Goal: Complete application form

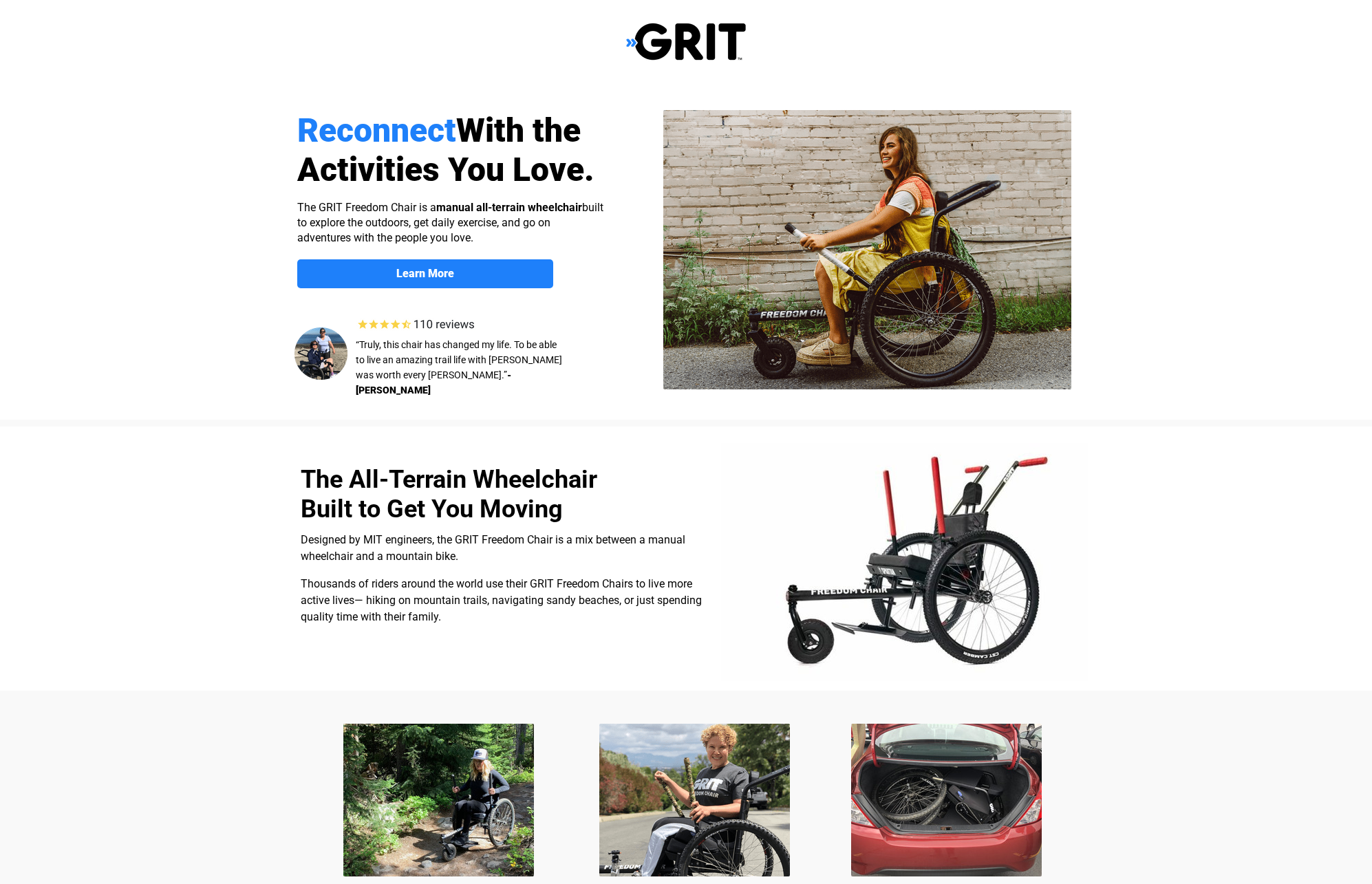
select select "CA"
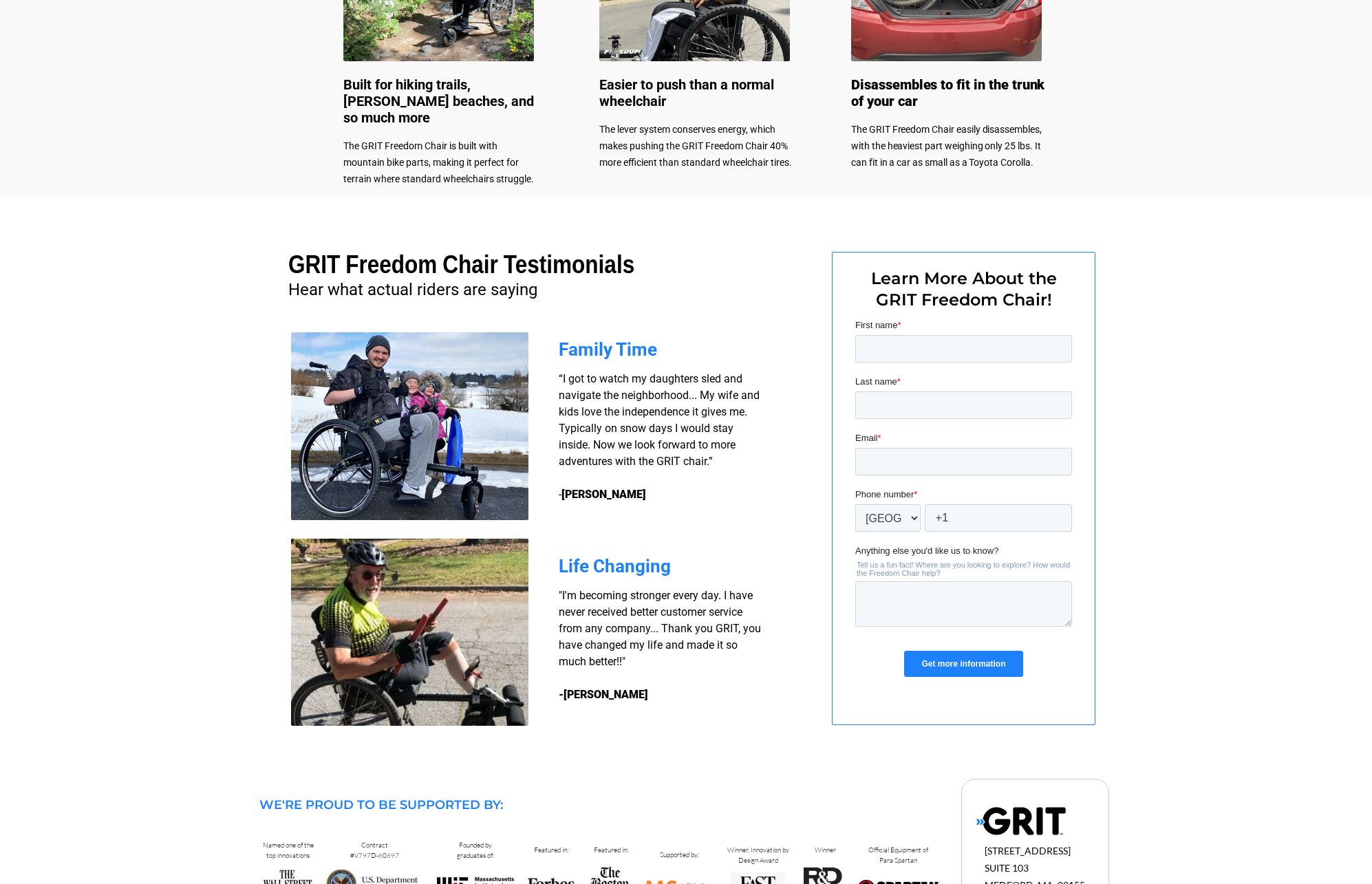
scroll to position [786, 0]
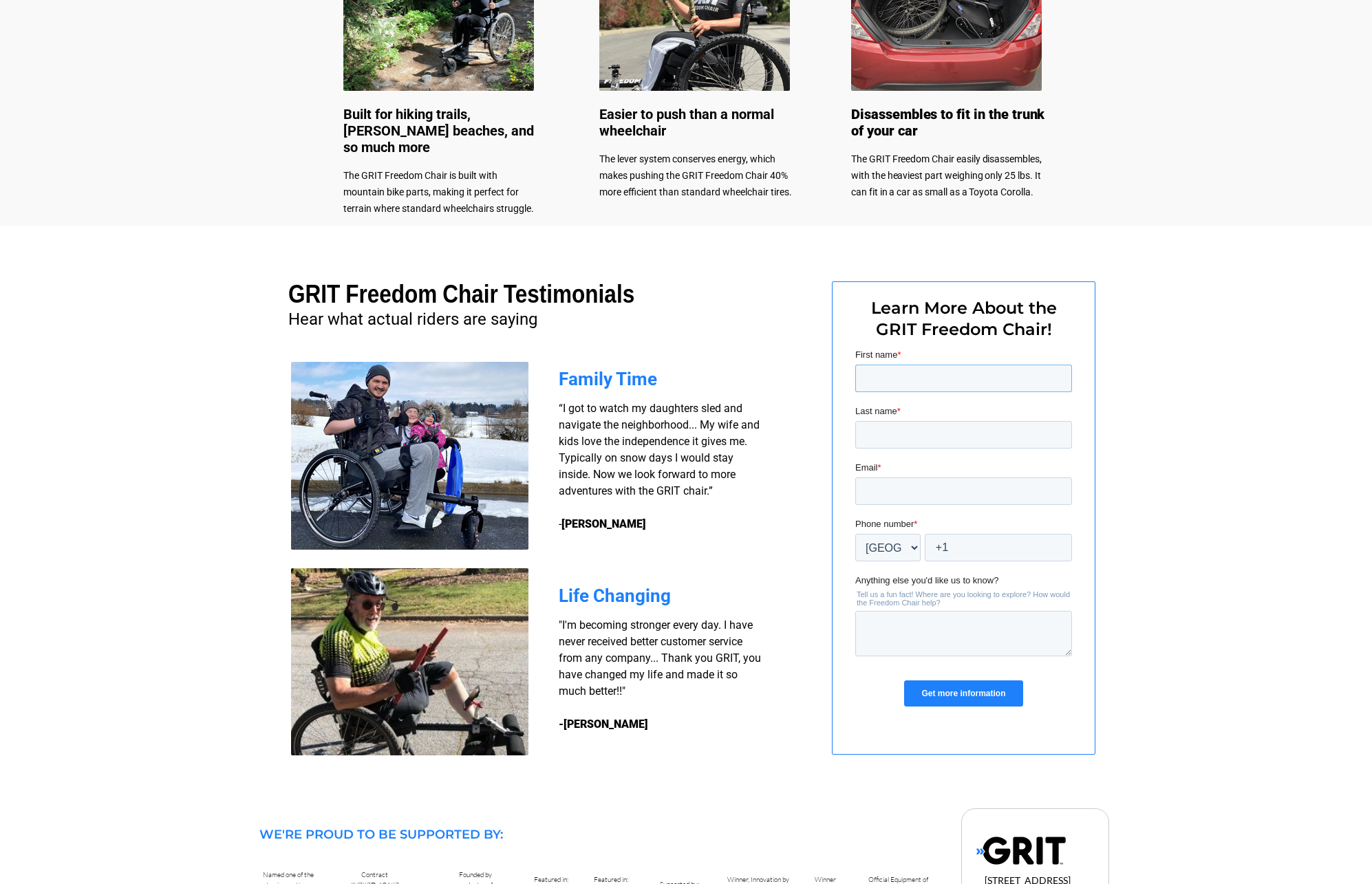
click at [899, 384] on input "First name *" at bounding box center [963, 379] width 216 height 28
type input "f"
type input "[PERSON_NAME]"
click at [892, 441] on input "Last name *" at bounding box center [963, 435] width 216 height 28
type input "Mah"
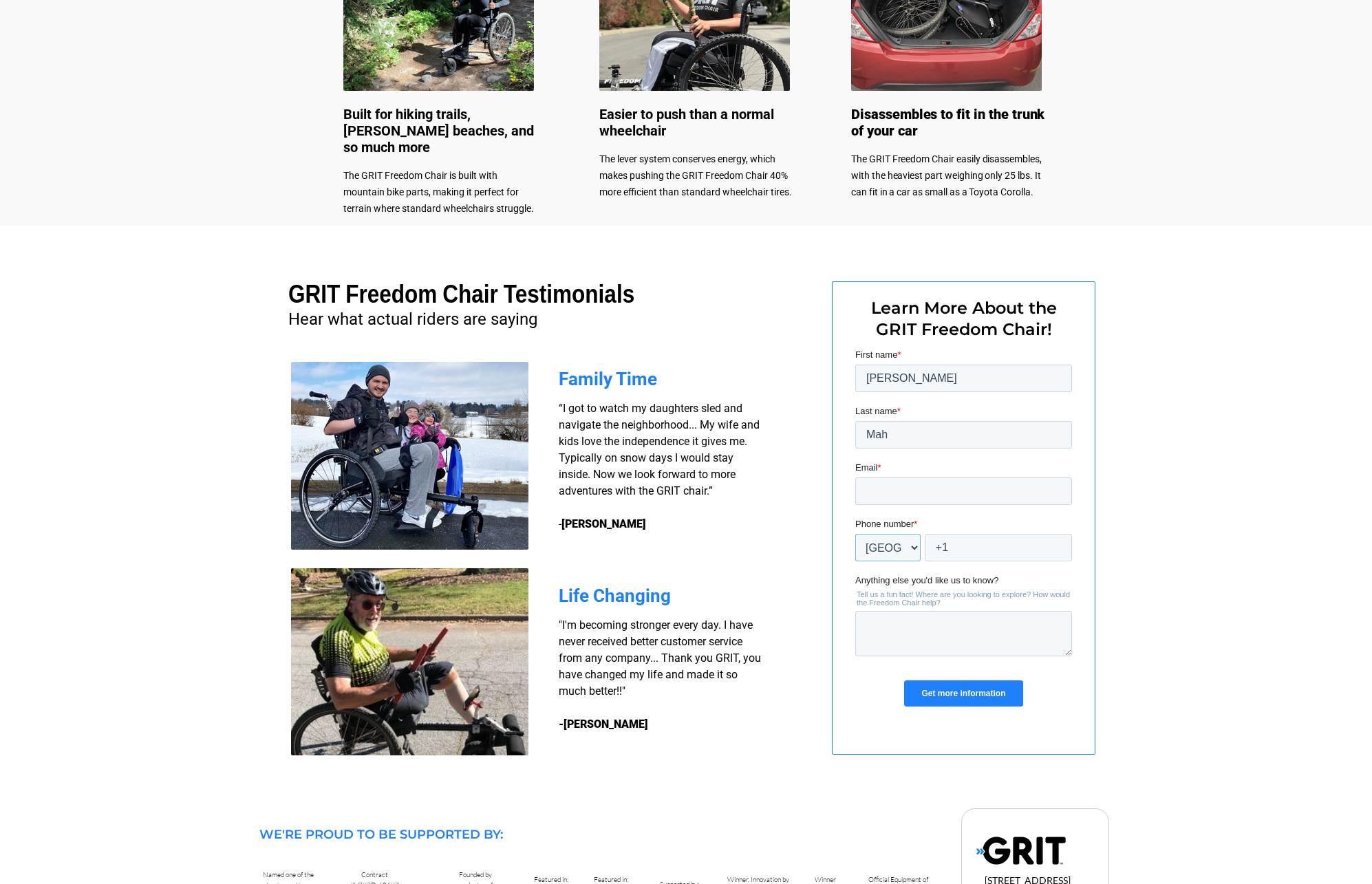
click at [914, 548] on select "* [GEOGRAPHIC_DATA] (‫[GEOGRAPHIC_DATA]‬‎) [GEOGRAPHIC_DATA] ([GEOGRAPHIC_DATA]…" at bounding box center [888, 548] width 65 height 28
click at [881, 495] on input "Email *" at bounding box center [963, 491] width 216 height 28
type input "[EMAIL_ADDRESS][DOMAIN_NAME]"
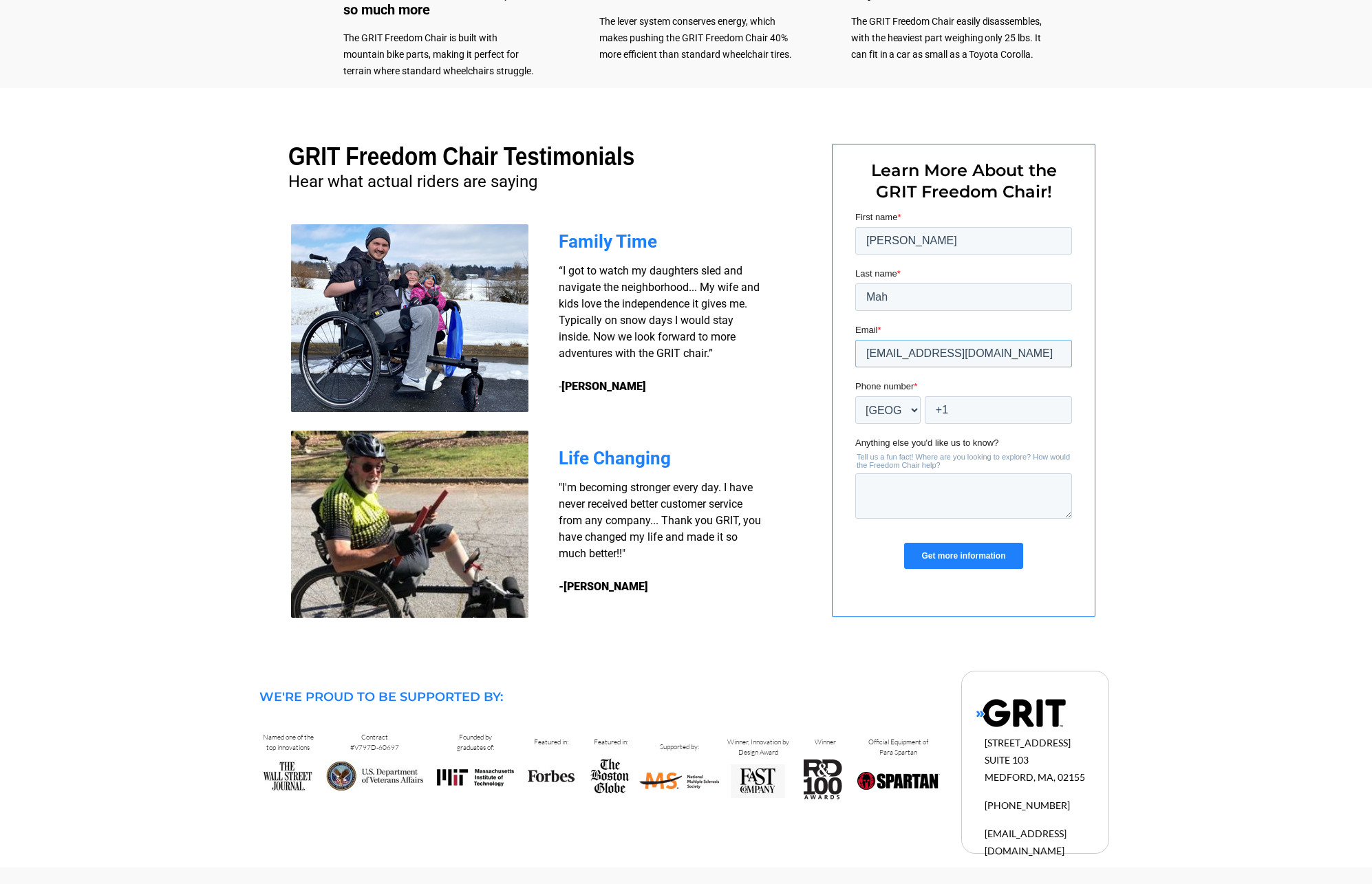
scroll to position [877, 0]
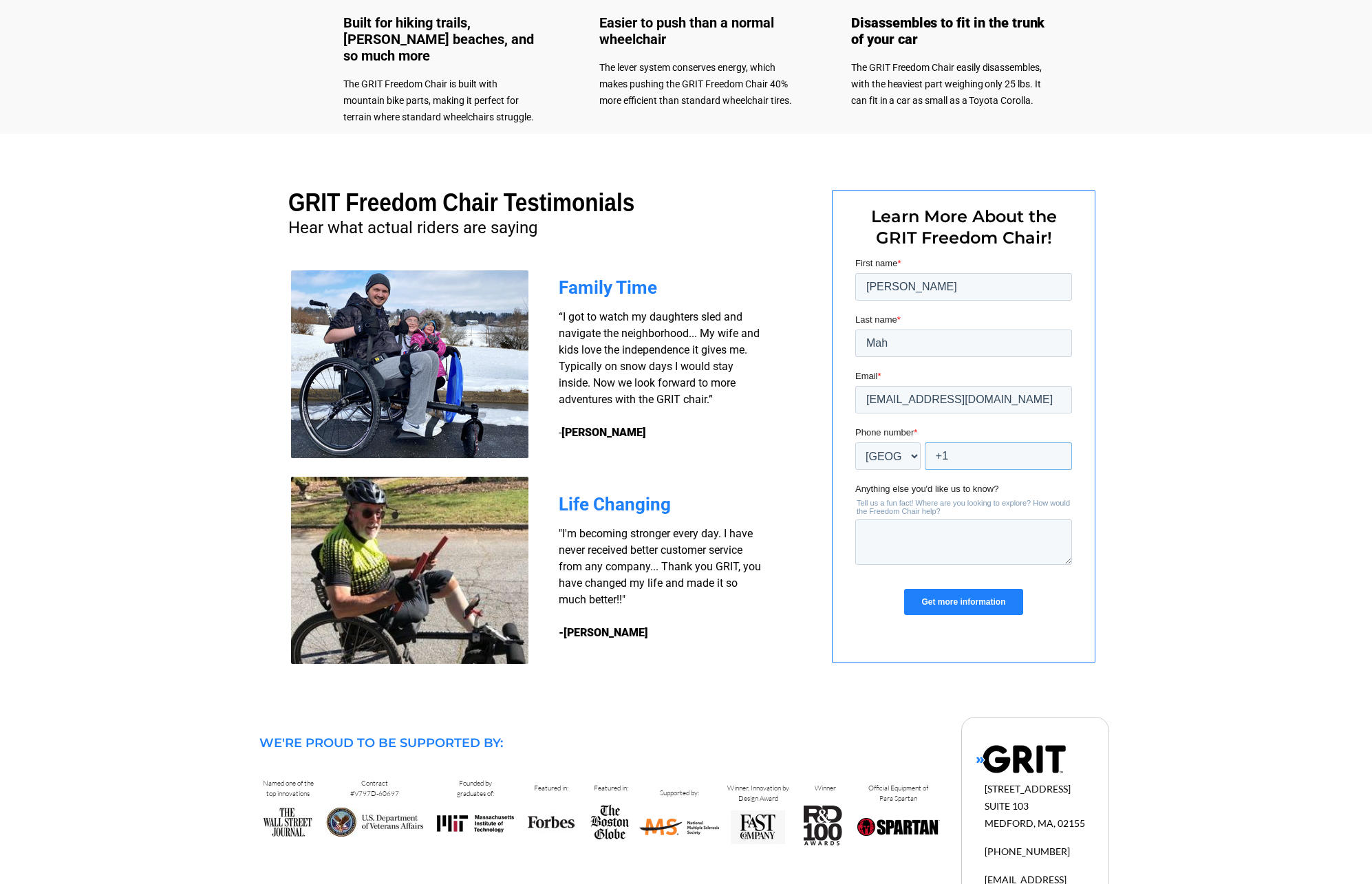
click at [956, 456] on input "+1" at bounding box center [998, 457] width 148 height 28
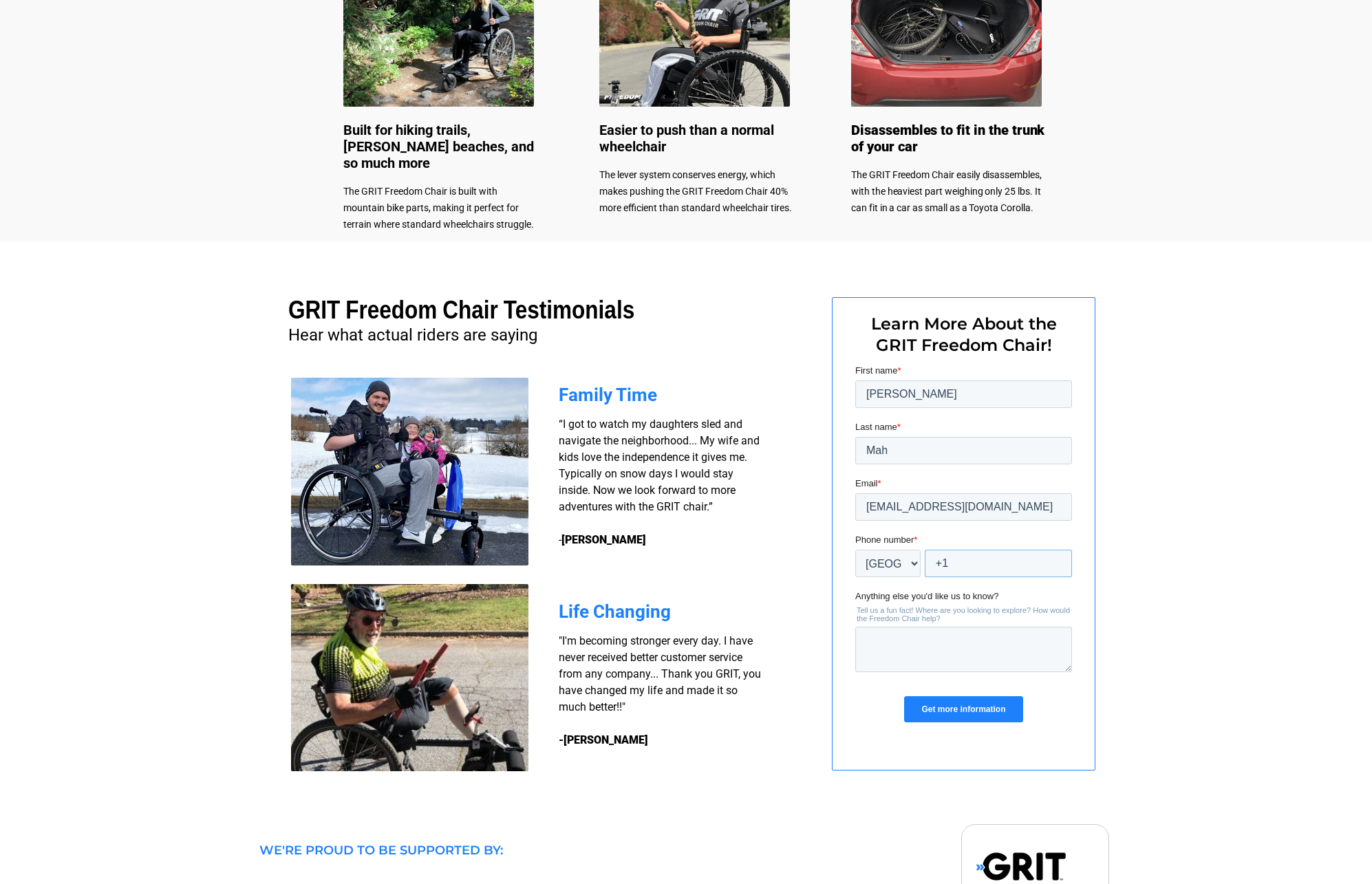
scroll to position [780, 0]
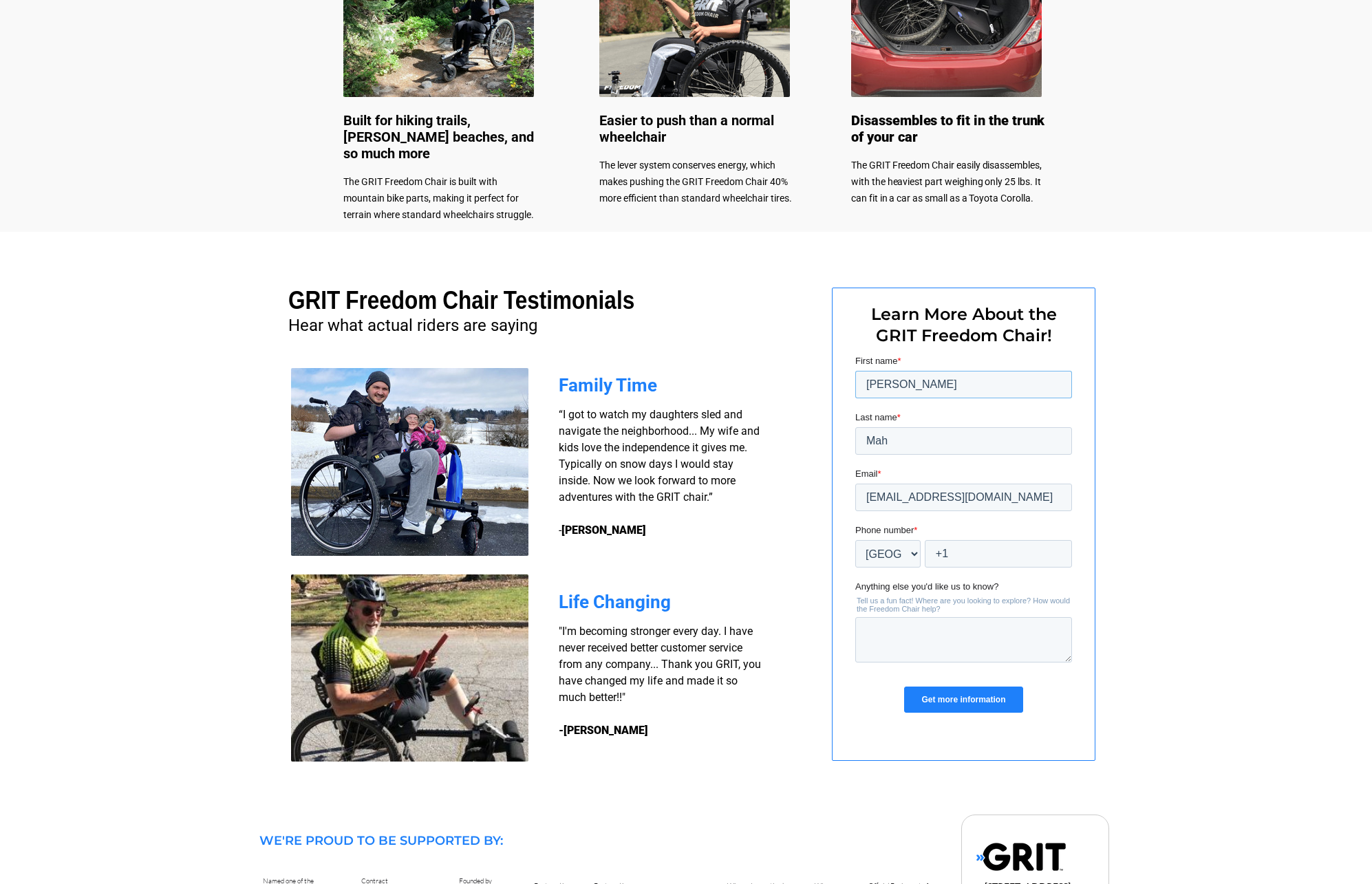
click at [912, 384] on input "[PERSON_NAME]" at bounding box center [963, 385] width 216 height 28
type input "F"
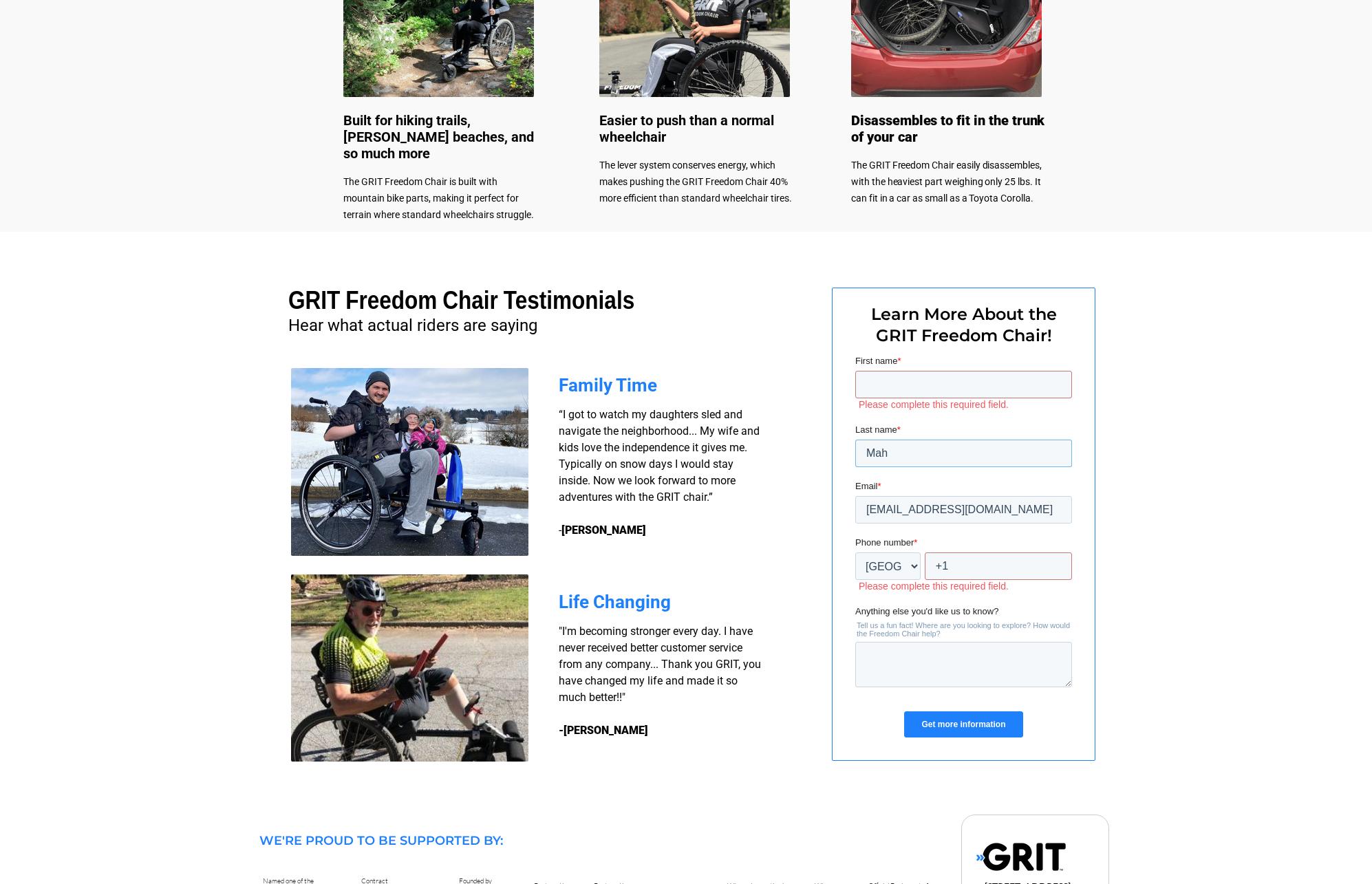
click at [896, 448] on input "Mah" at bounding box center [963, 454] width 216 height 28
type input "M"
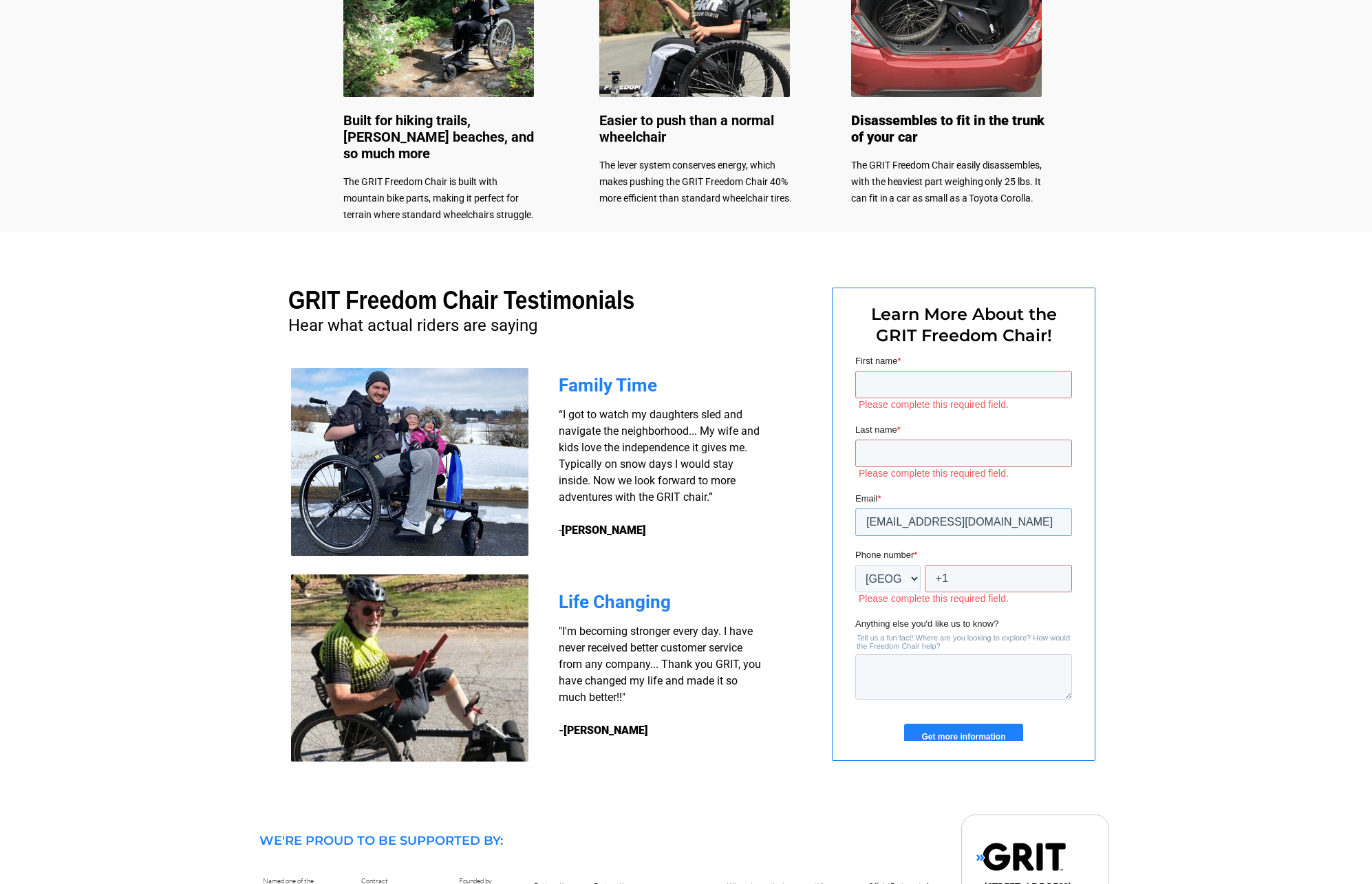
click at [996, 524] on input "[EMAIL_ADDRESS][DOMAIN_NAME]" at bounding box center [963, 522] width 216 height 28
type input "f"
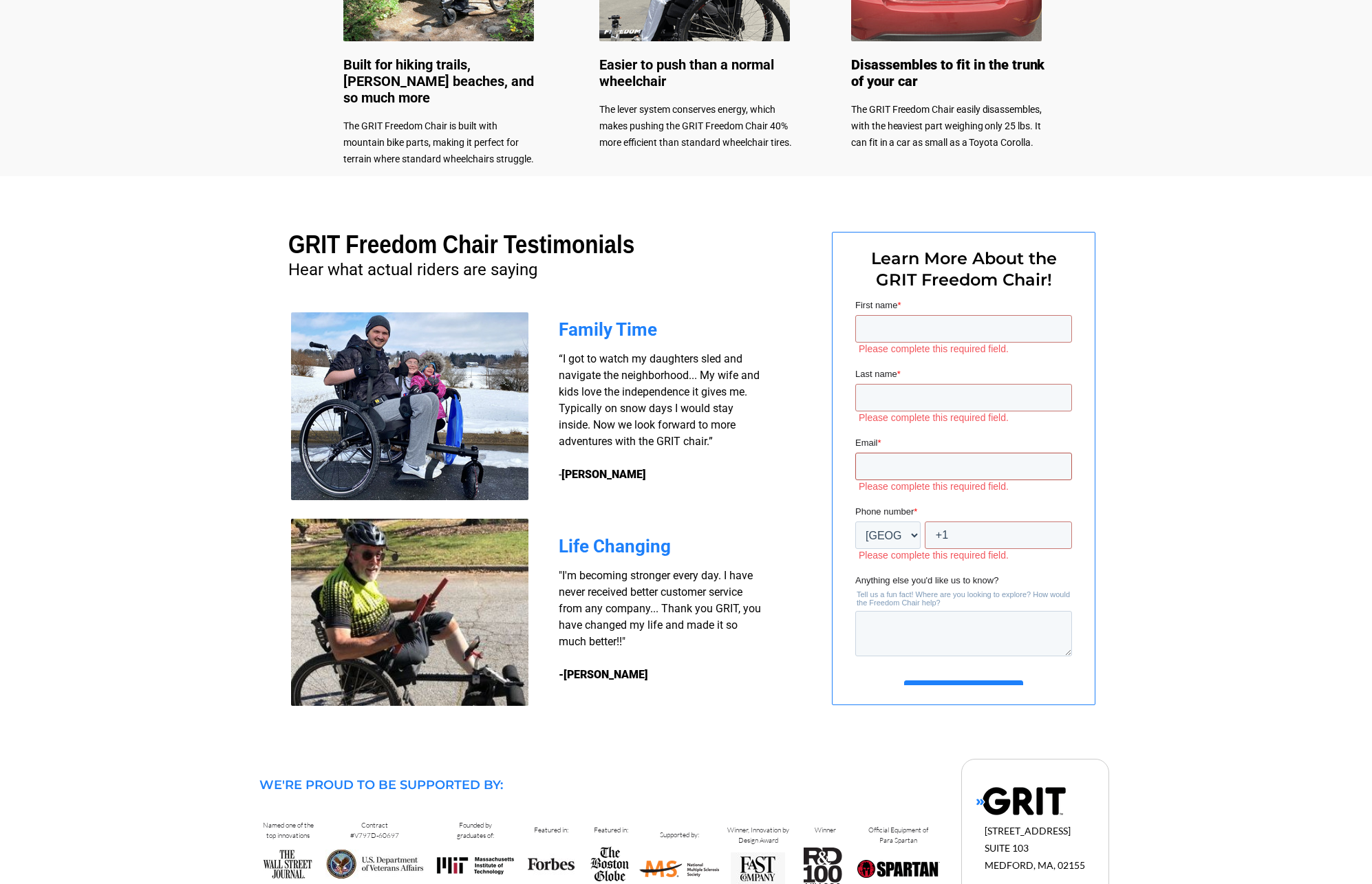
scroll to position [826, 0]
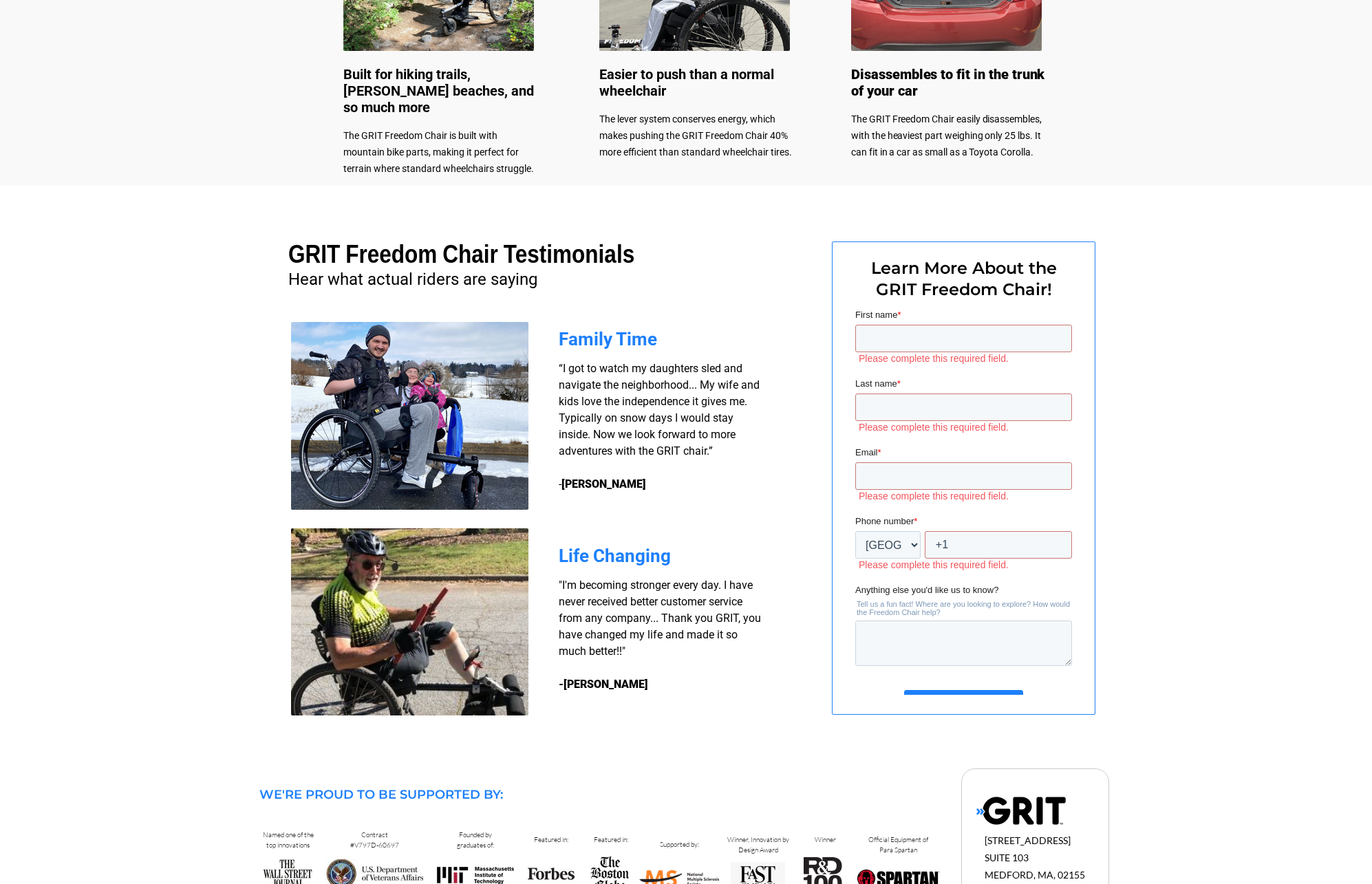
click at [995, 689] on div "Get more information" at bounding box center [963, 703] width 216 height 49
click at [994, 691] on input "Get more information" at bounding box center [963, 703] width 118 height 26
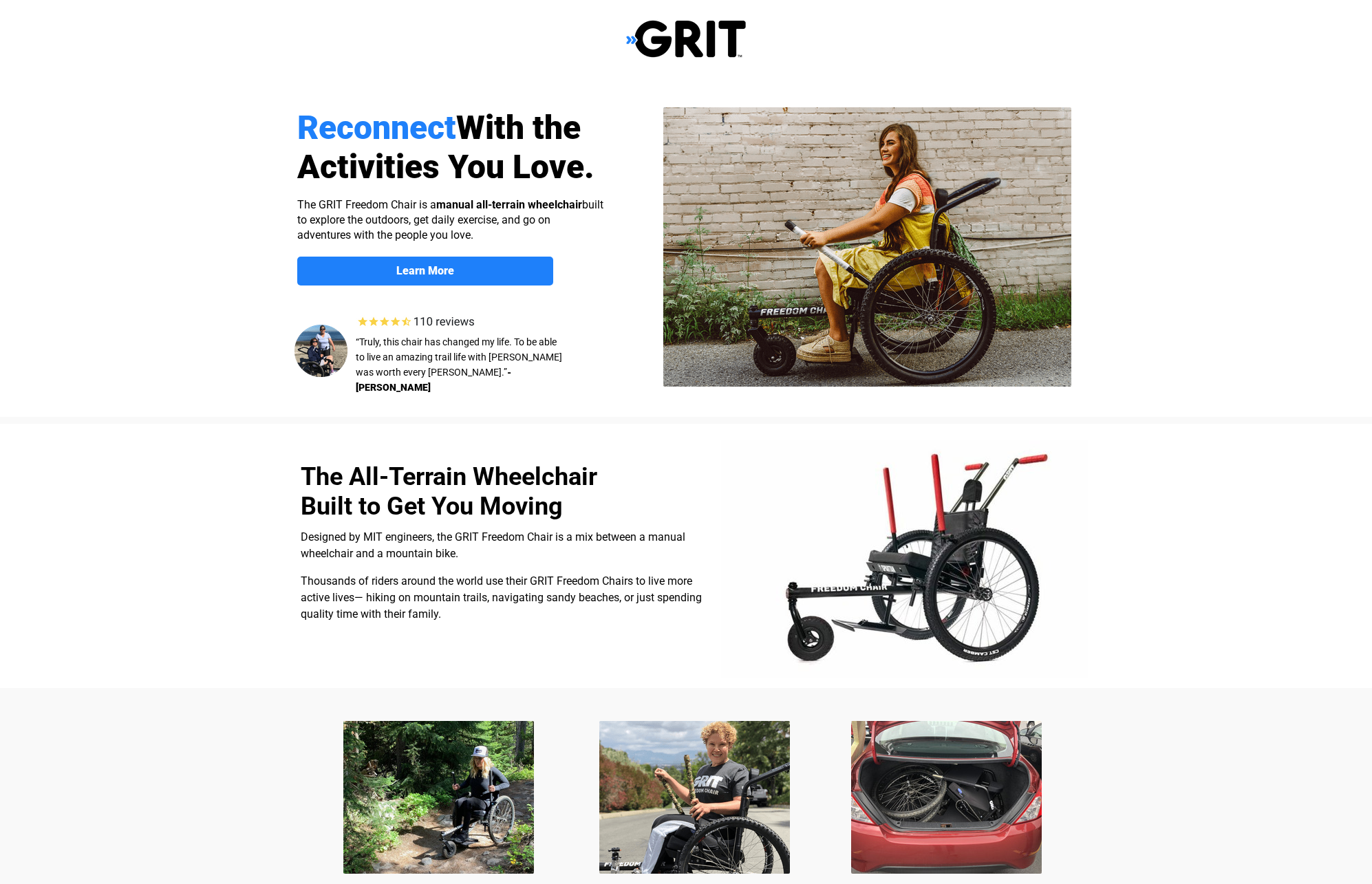
scroll to position [0, 0]
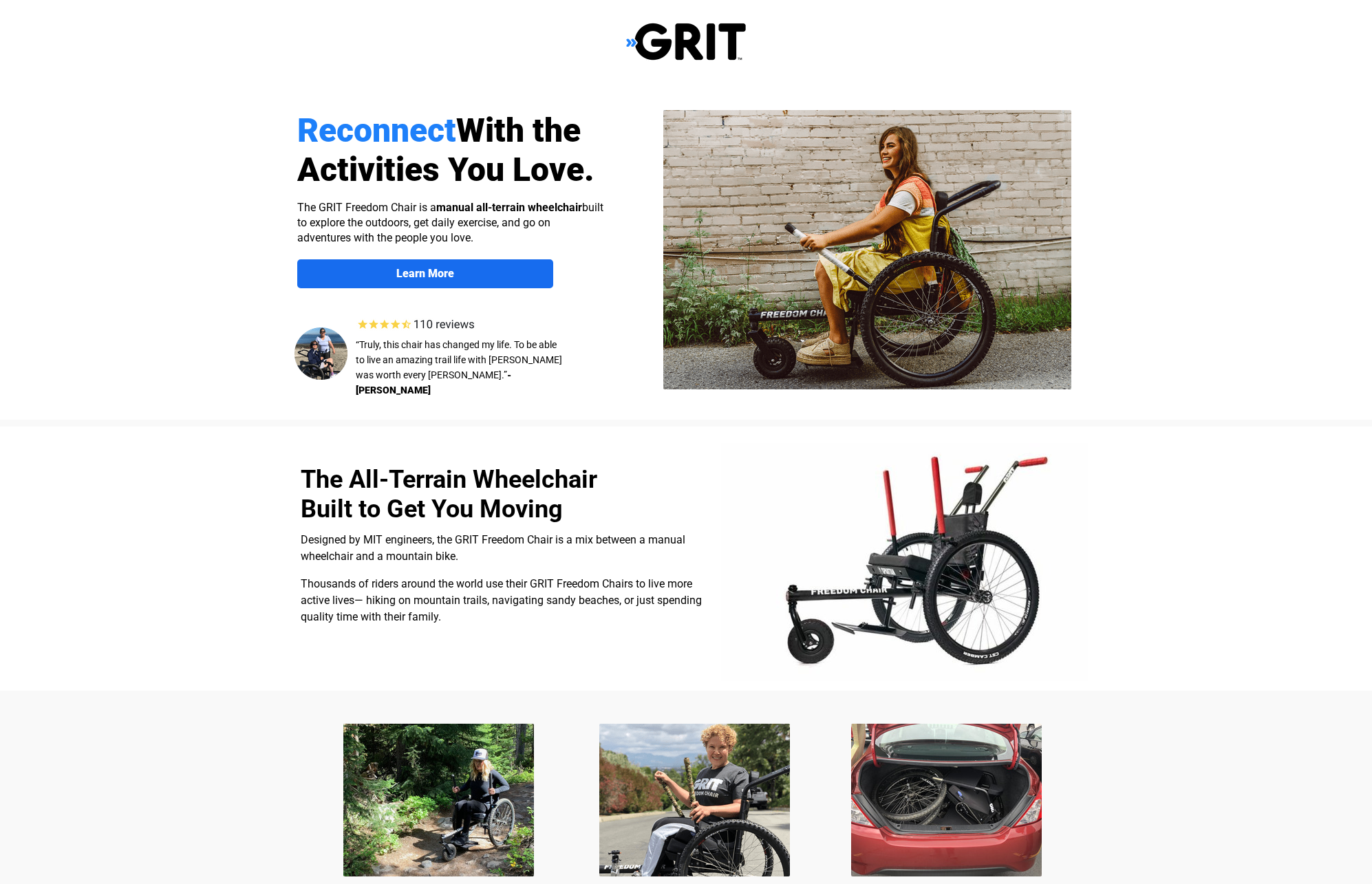
click at [455, 281] on link "Learn More" at bounding box center [425, 274] width 256 height 29
